Goal: Submit feedback/report problem

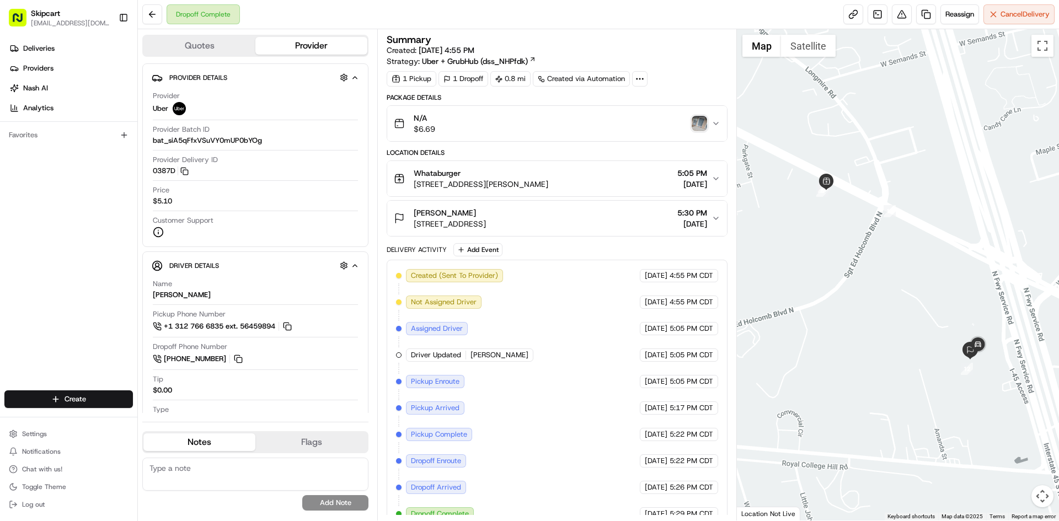
click at [701, 124] on img "button" at bounding box center [699, 123] width 15 height 15
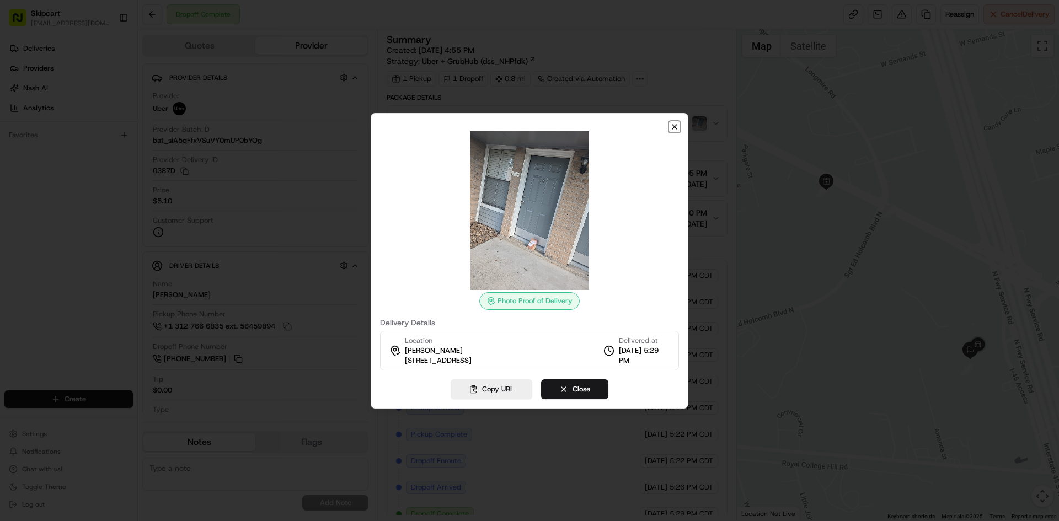
click at [671, 126] on icon "button" at bounding box center [674, 126] width 9 height 9
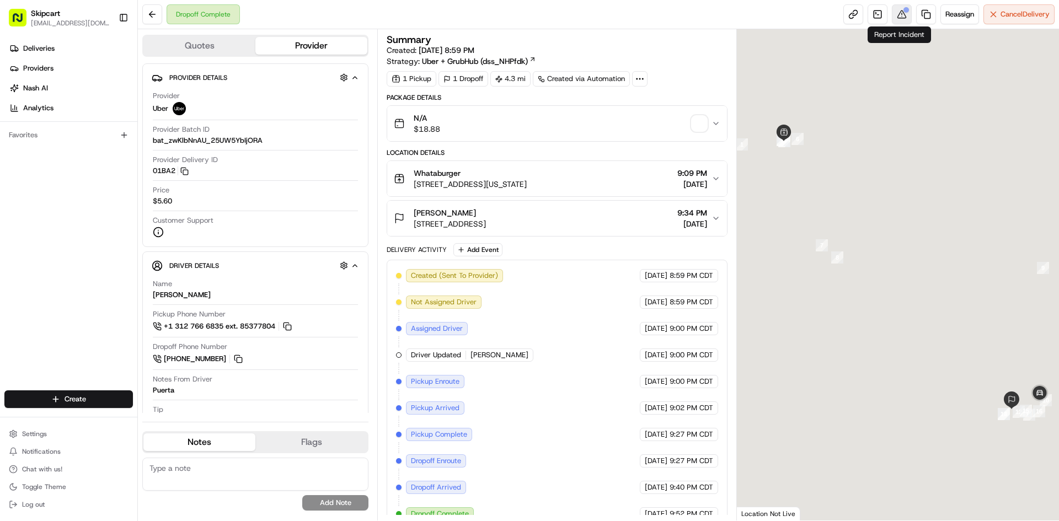
click at [895, 14] on button at bounding box center [902, 14] width 20 height 20
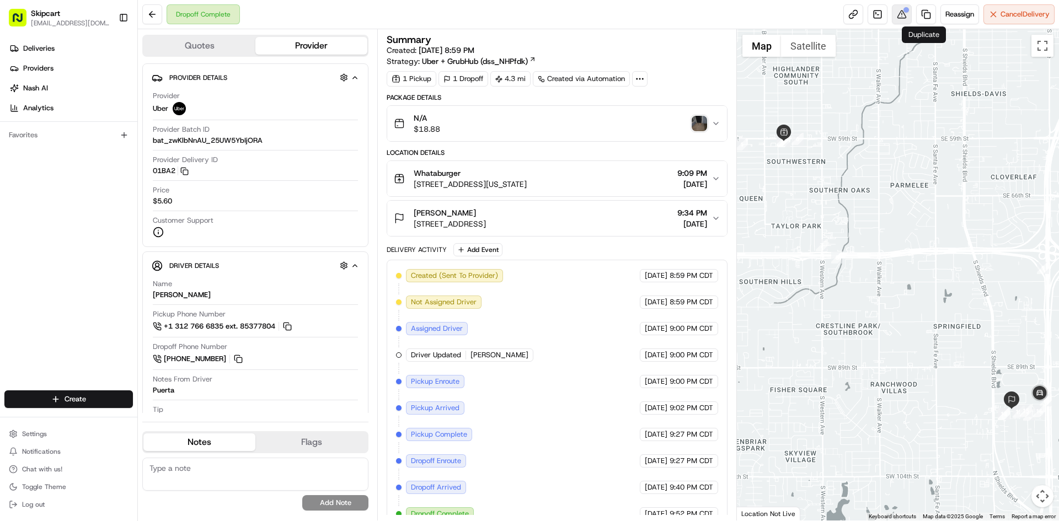
click at [907, 18] on button at bounding box center [902, 14] width 20 height 20
click at [902, 15] on button at bounding box center [902, 14] width 20 height 20
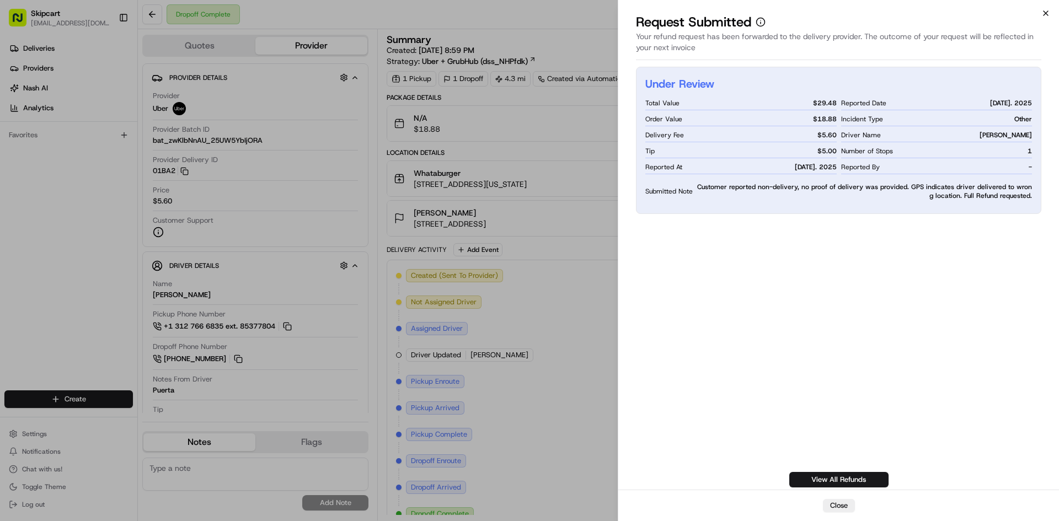
click at [1044, 17] on icon "button" at bounding box center [1045, 13] width 9 height 9
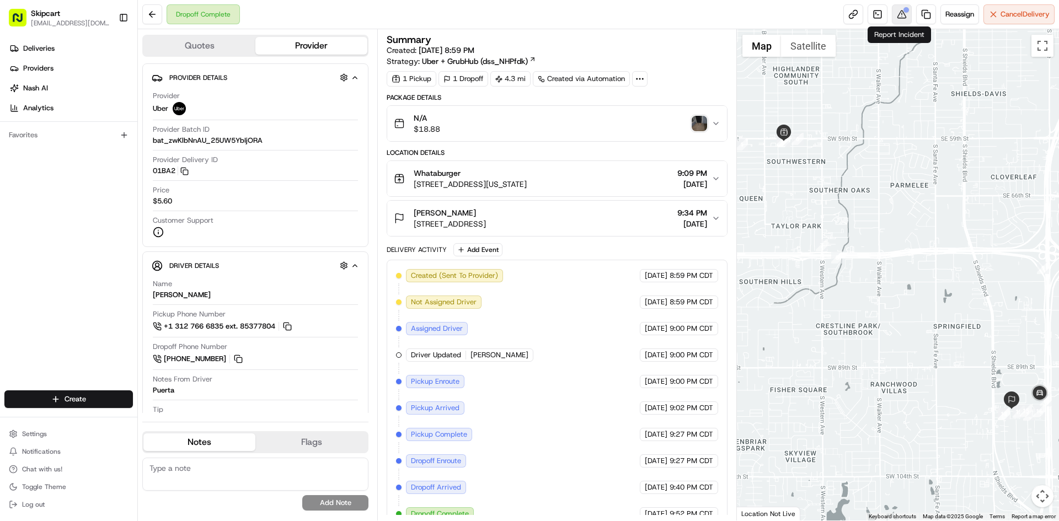
click at [899, 17] on button at bounding box center [902, 14] width 20 height 20
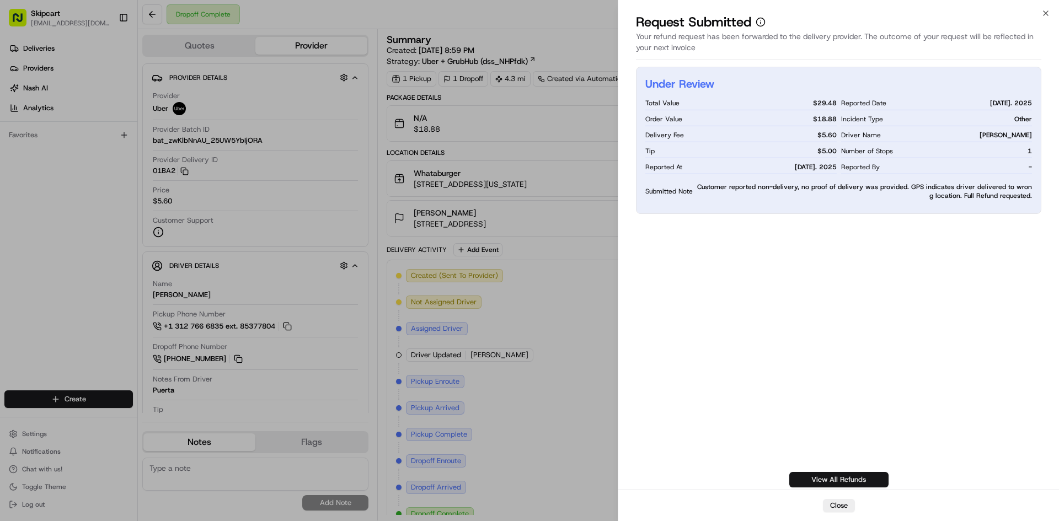
click at [853, 477] on link "View All Refunds" at bounding box center [838, 479] width 99 height 15
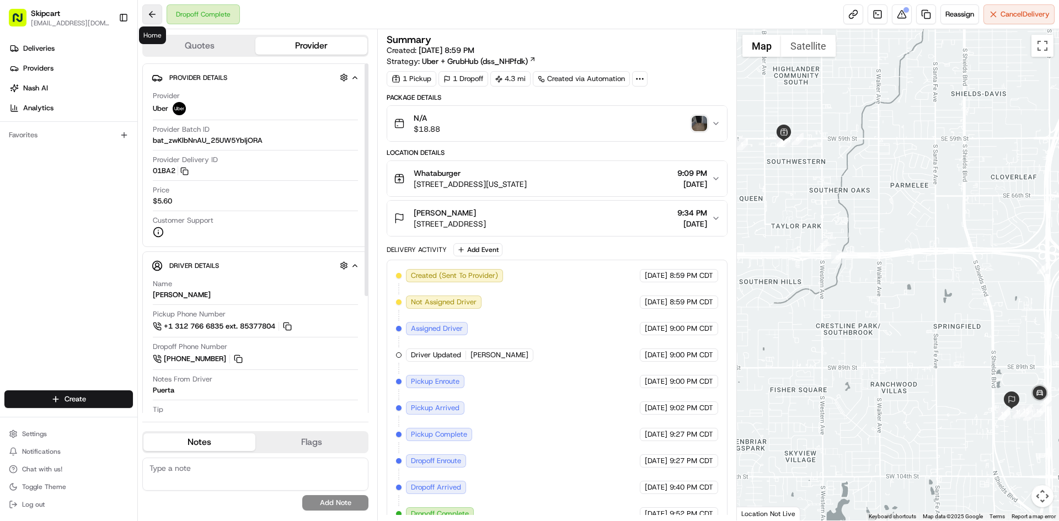
click at [150, 15] on button at bounding box center [152, 14] width 20 height 20
click at [896, 17] on button at bounding box center [902, 14] width 20 height 20
